Goal: Navigation & Orientation: Find specific page/section

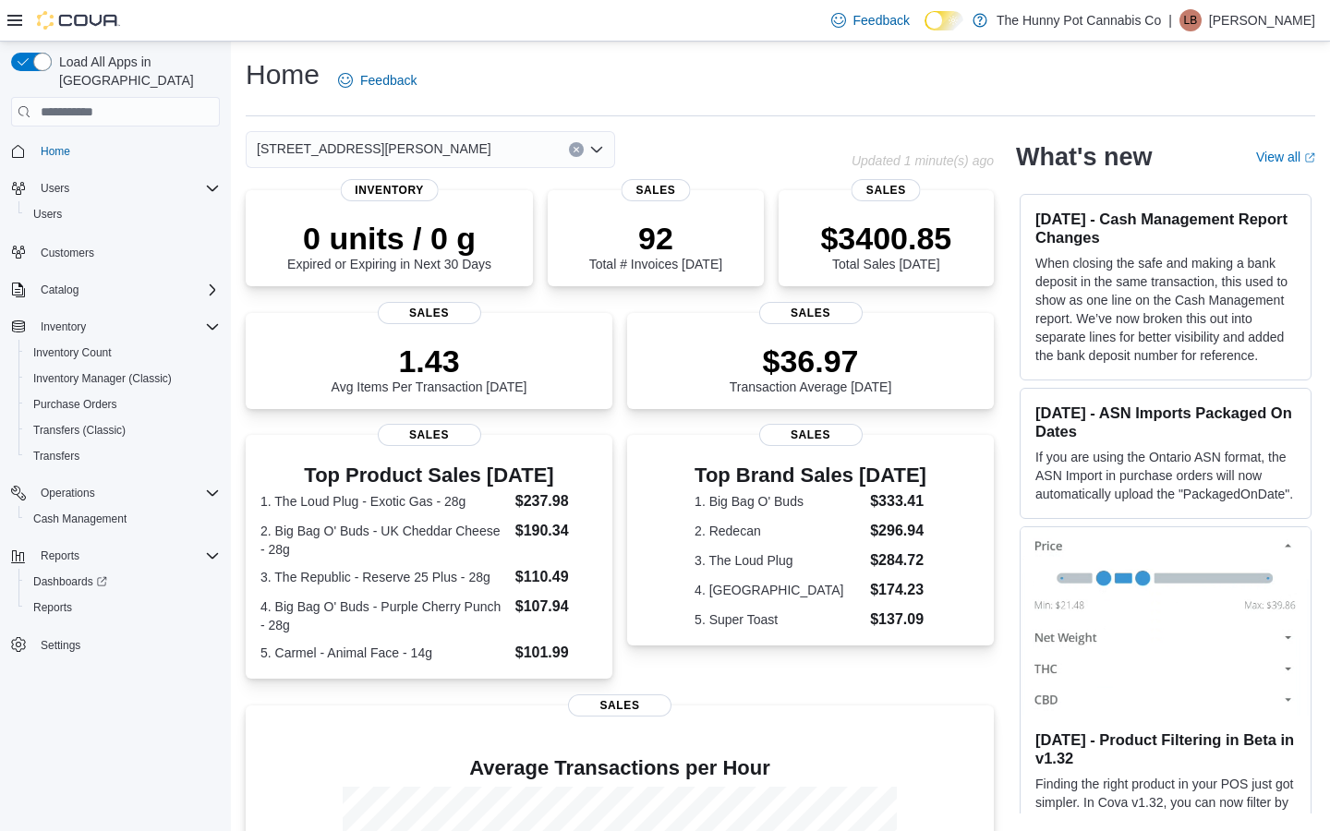
click at [429, 157] on div "[STREET_ADDRESS][PERSON_NAME]" at bounding box center [430, 149] width 369 height 37
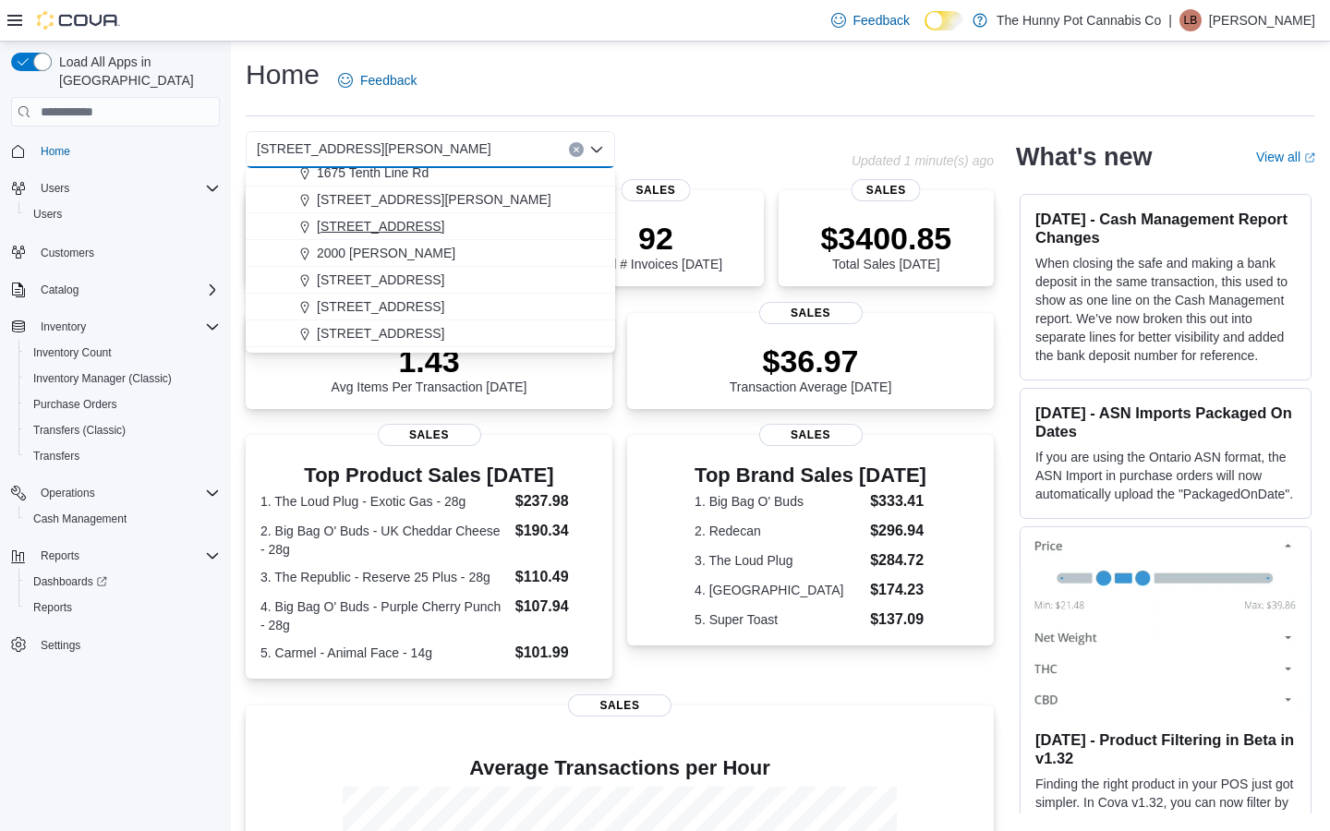
scroll to position [308, 0]
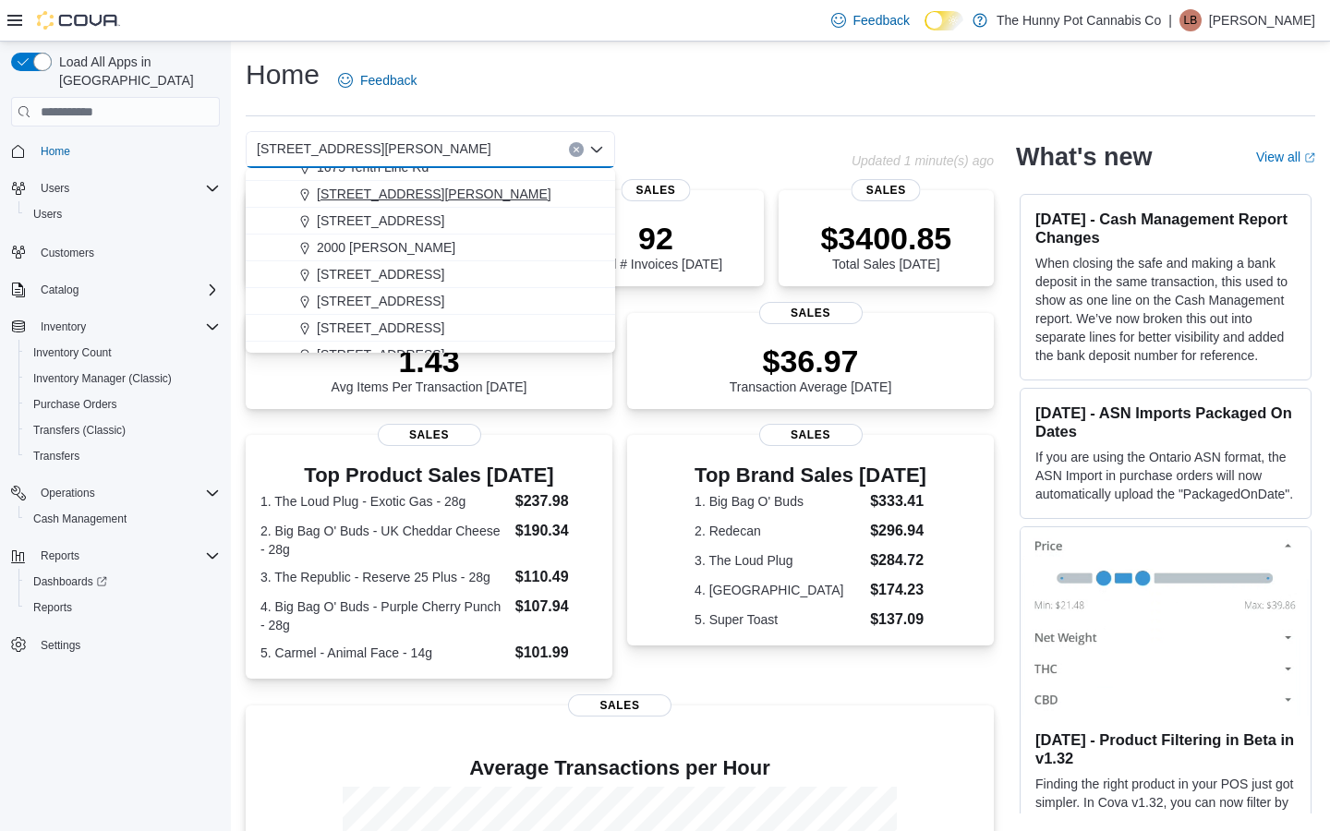
click at [379, 192] on span "1899 Brock Rd" at bounding box center [434, 194] width 235 height 18
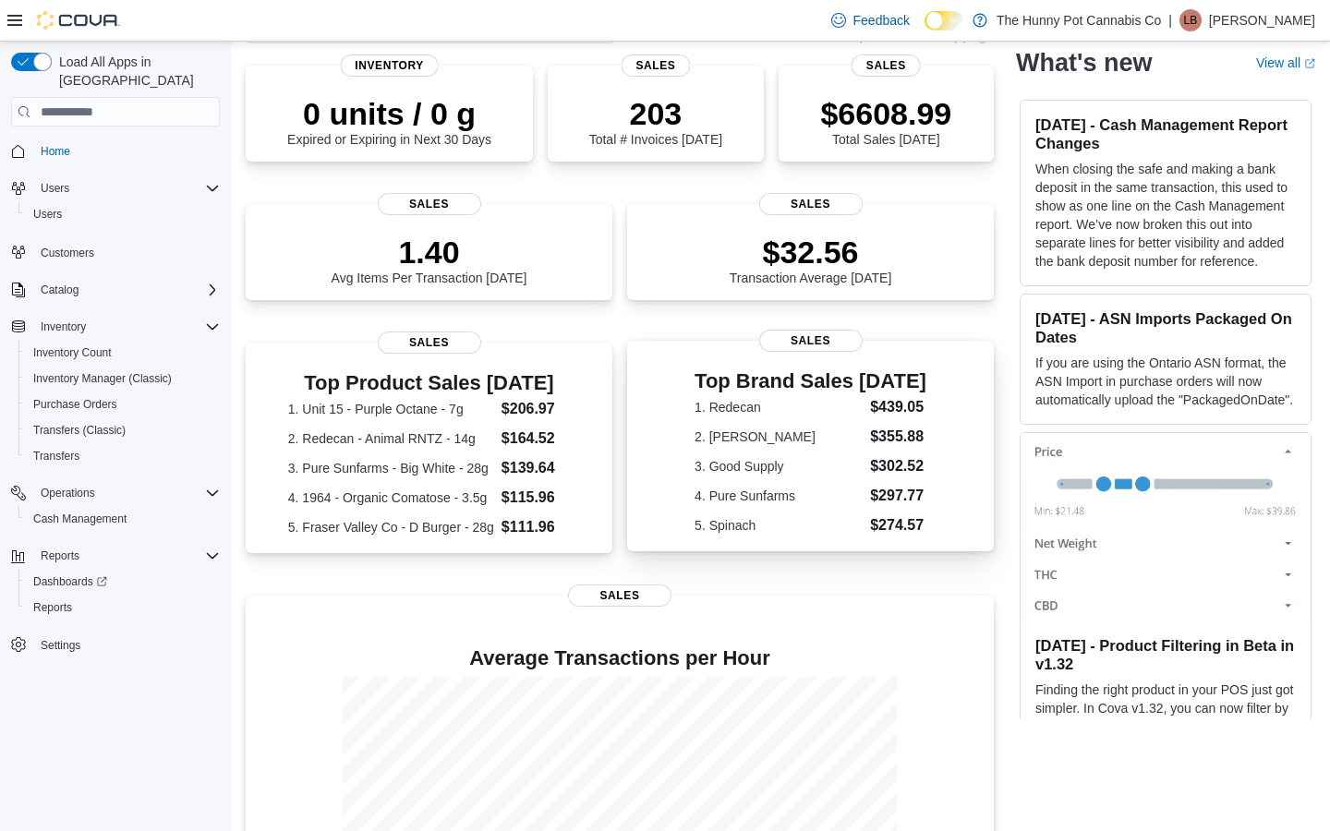
scroll to position [0, 0]
